Goal: Transaction & Acquisition: Obtain resource

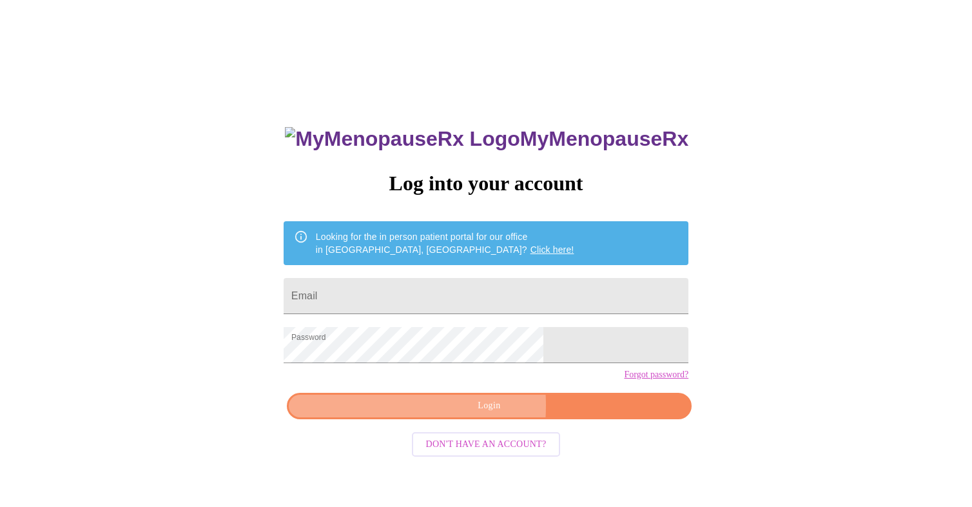
click at [406, 414] on span "Login" at bounding box center [489, 406] width 375 height 16
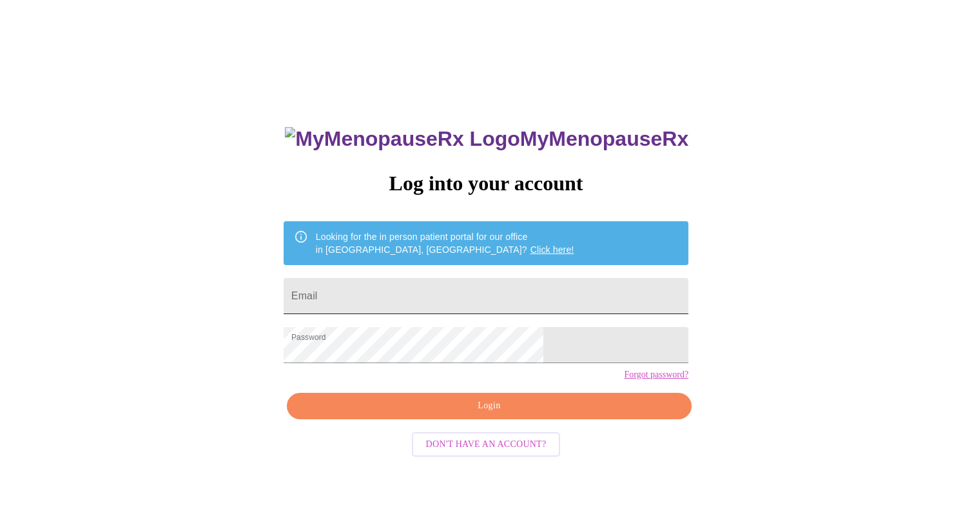
click at [423, 286] on input "Email" at bounding box center [486, 296] width 405 height 36
type input "[EMAIL_ADDRESS][DOMAIN_NAME]"
click at [481, 414] on span "Login" at bounding box center [489, 406] width 375 height 16
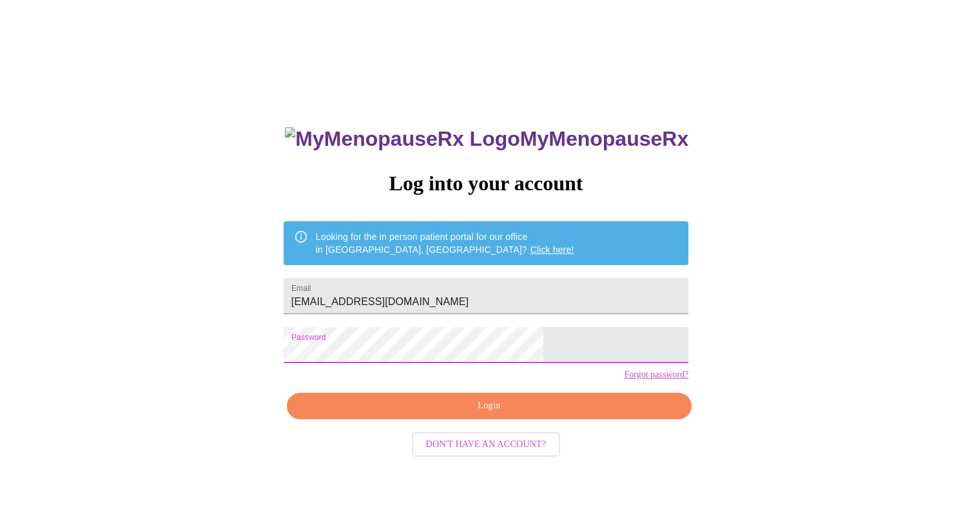
click at [387, 414] on span "Login" at bounding box center [489, 406] width 375 height 16
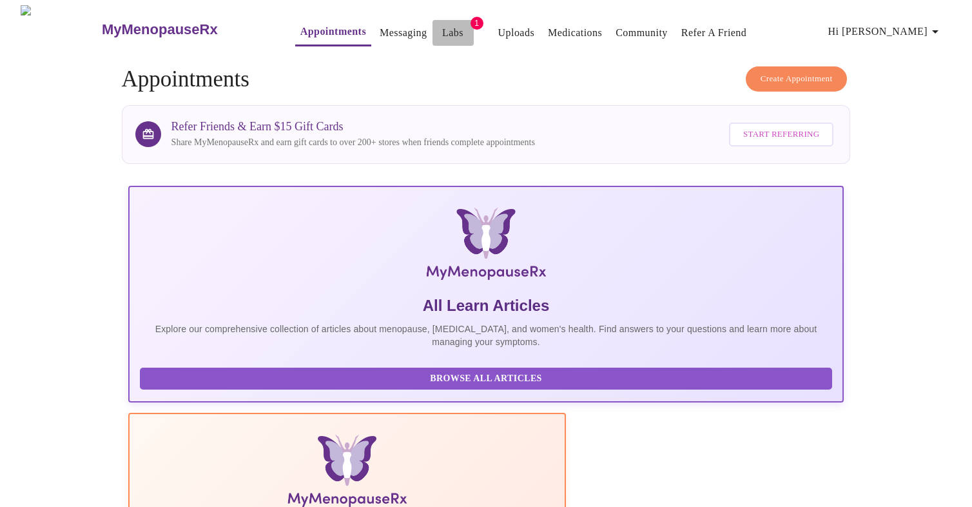
click at [442, 24] on link "Labs" at bounding box center [452, 33] width 21 height 18
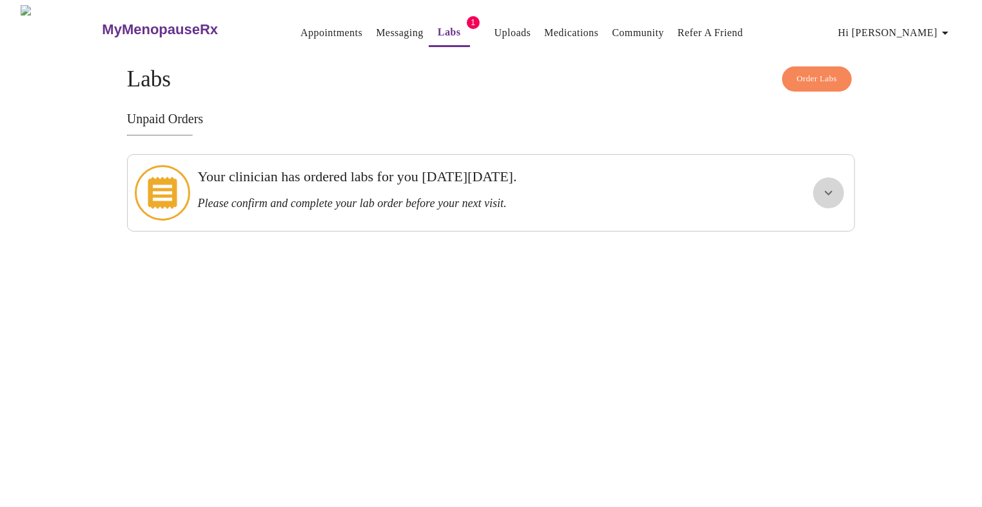
click at [825, 191] on icon "show more" at bounding box center [828, 193] width 8 height 5
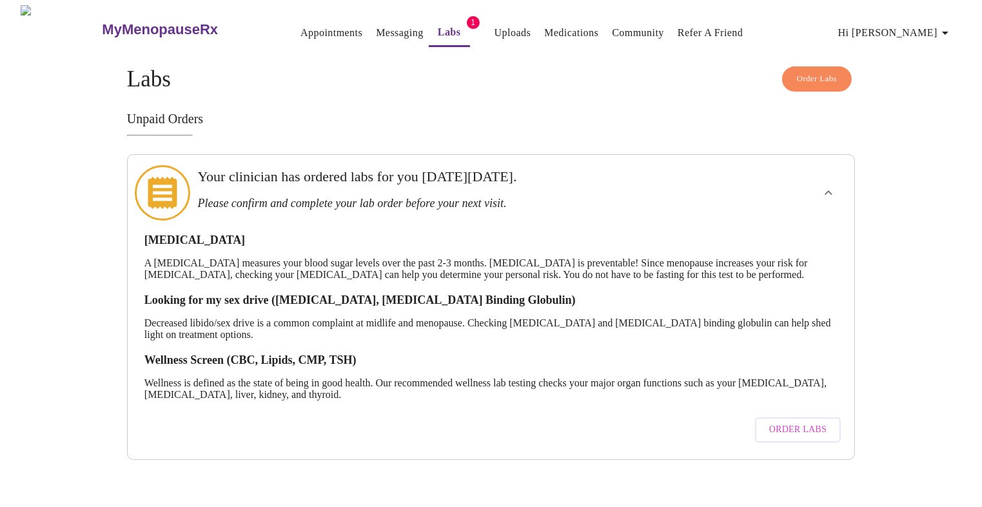
click at [819, 427] on span "Order Labs" at bounding box center [797, 430] width 57 height 16
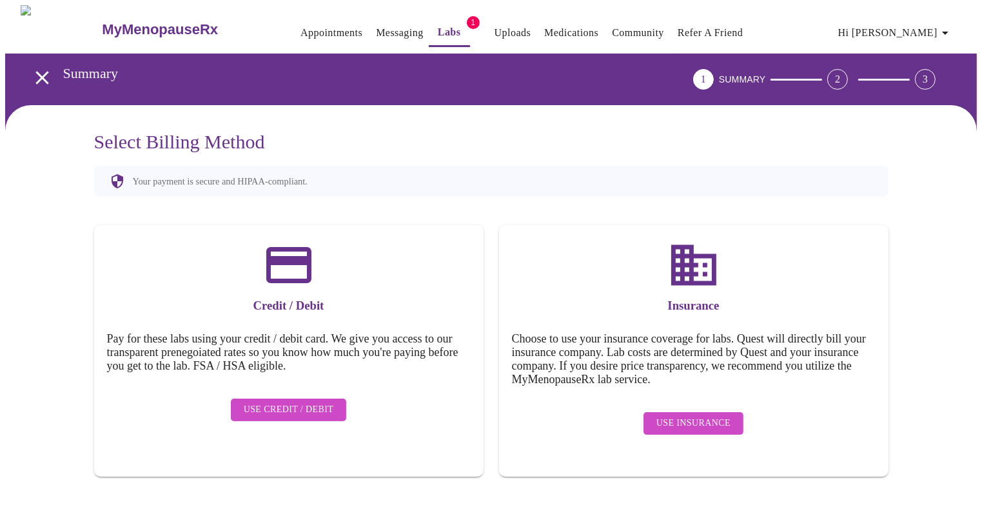
click at [670, 415] on span "Use Insurance" at bounding box center [693, 423] width 74 height 16
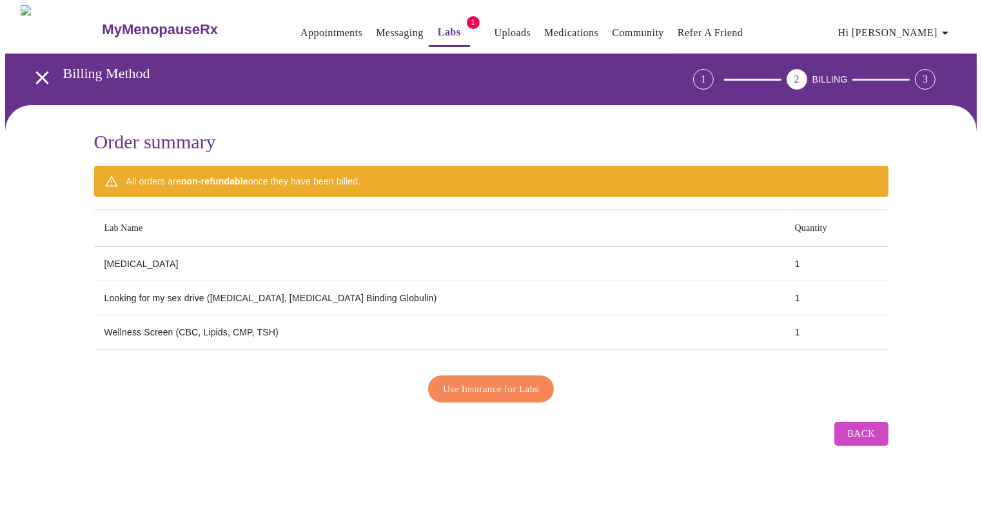
click at [529, 380] on span "Use Insurance for Labs" at bounding box center [491, 388] width 96 height 17
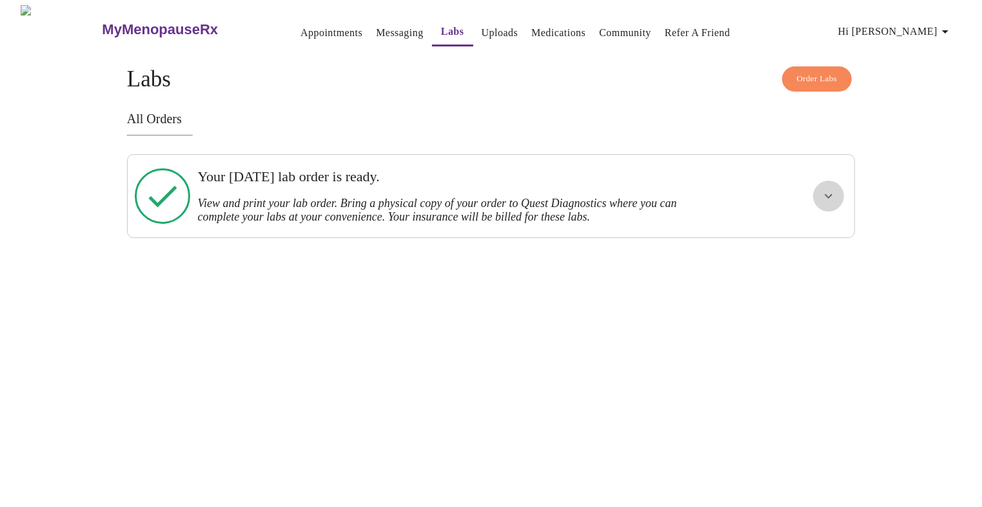
click at [822, 194] on icon "show more" at bounding box center [828, 195] width 15 height 15
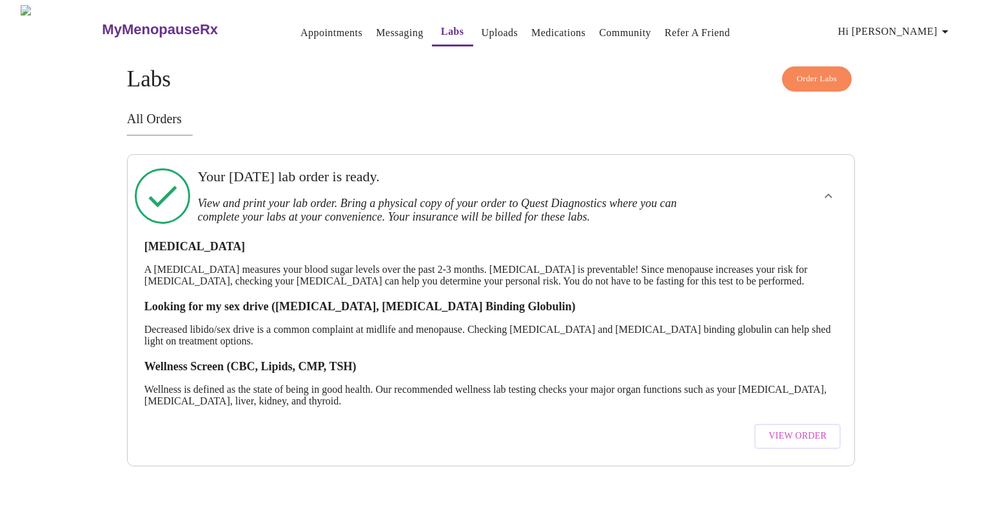
click at [810, 444] on span "View Order" at bounding box center [797, 436] width 58 height 16
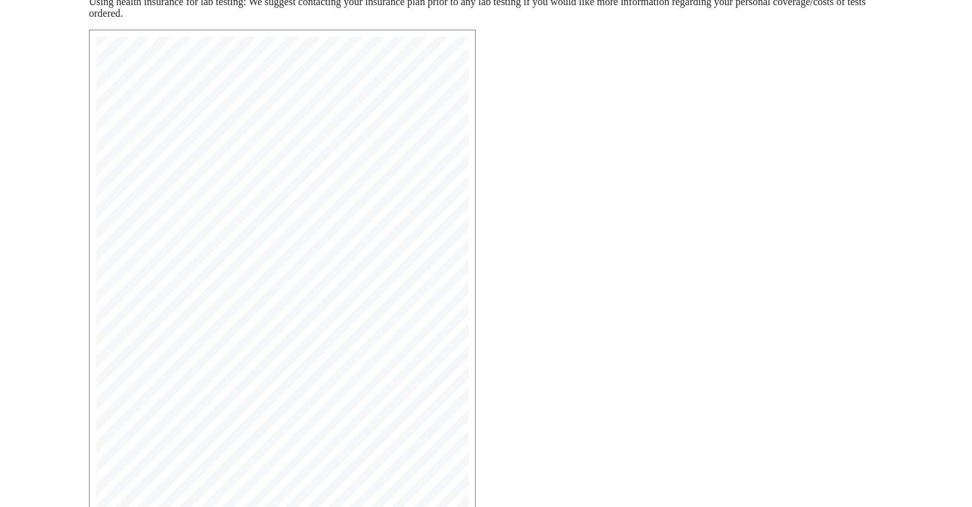
scroll to position [286, 0]
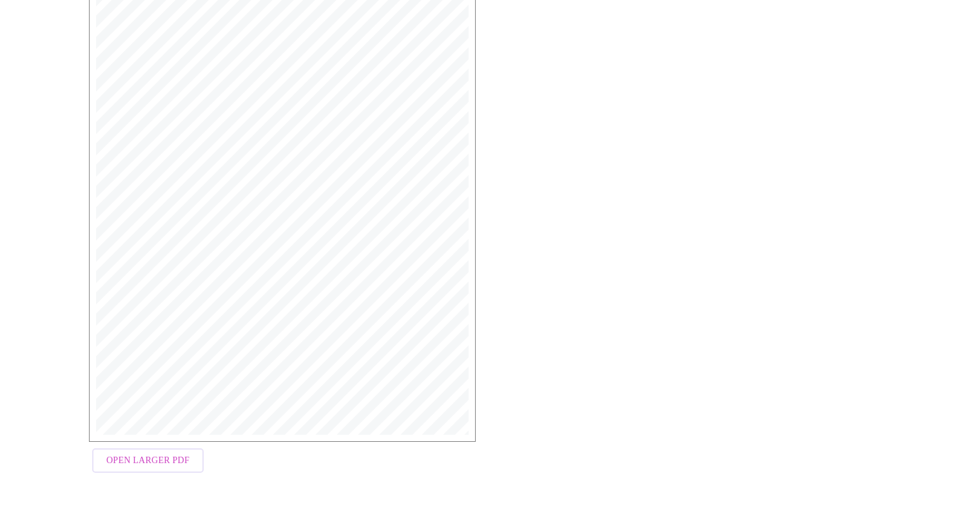
click at [134, 463] on span "Open Larger PDF" at bounding box center [147, 460] width 83 height 16
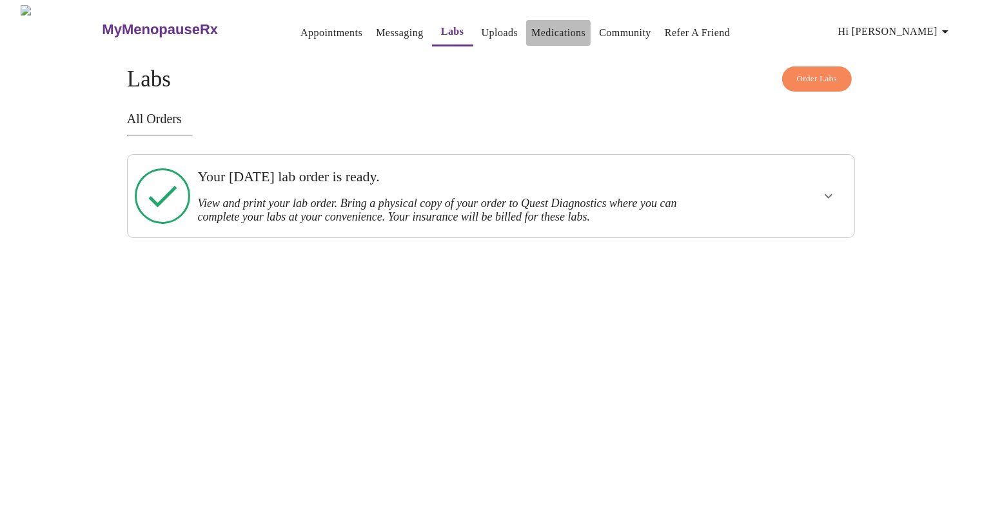
click at [536, 30] on link "Medications" at bounding box center [558, 33] width 54 height 18
